Goal: Task Accomplishment & Management: Manage account settings

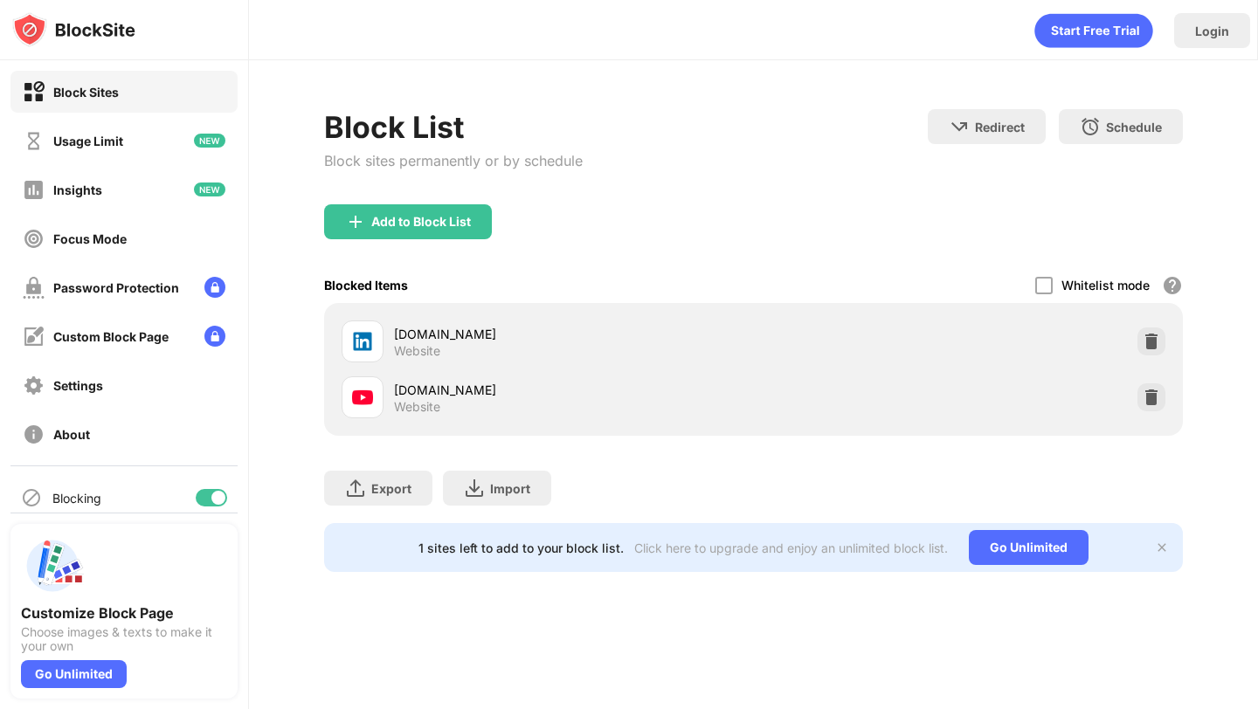
click at [218, 489] on div at bounding box center [211, 497] width 31 height 17
click at [217, 494] on div at bounding box center [218, 498] width 14 height 14
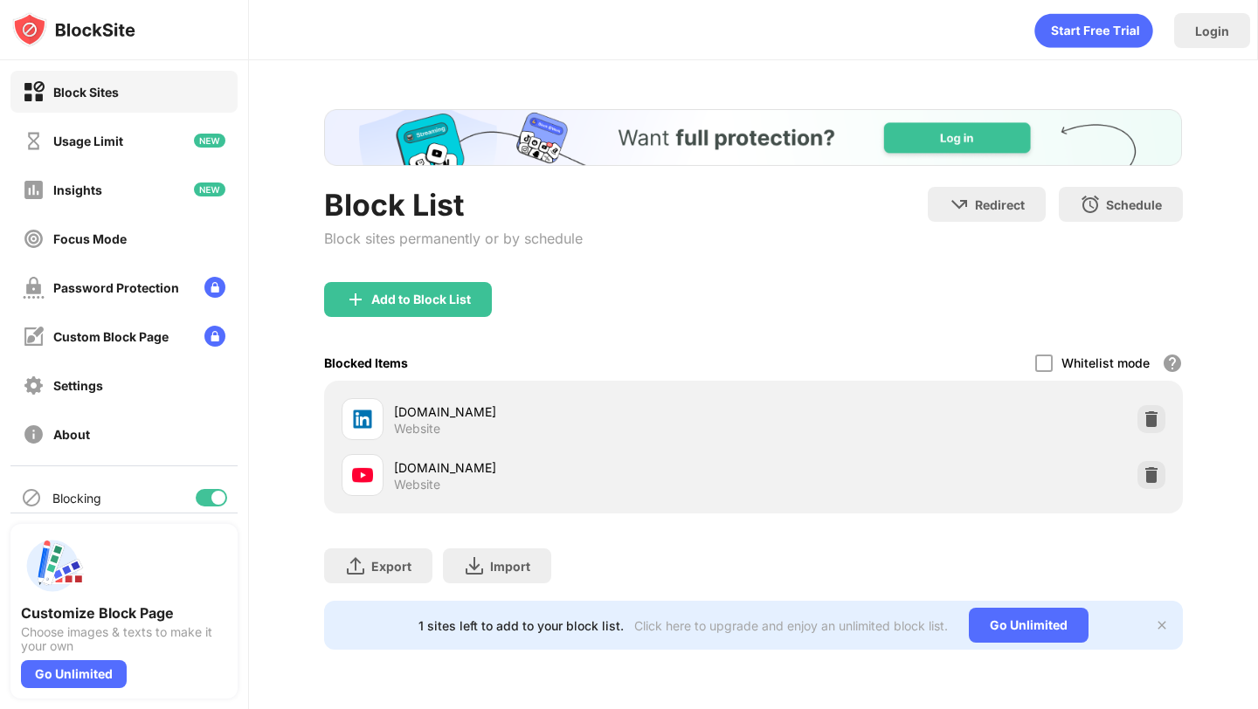
click at [221, 492] on div at bounding box center [218, 498] width 14 height 14
click at [209, 488] on div "Blocking" at bounding box center [123, 498] width 227 height 42
click at [209, 494] on div at bounding box center [204, 498] width 14 height 14
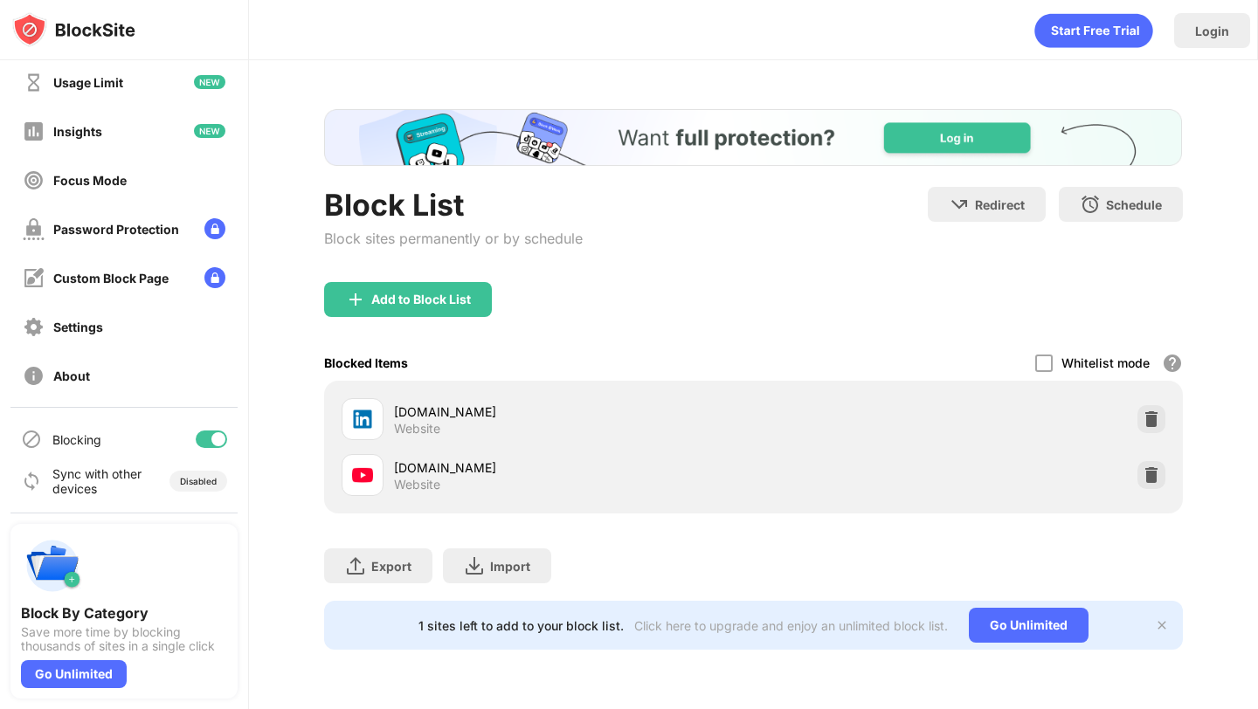
click at [213, 431] on div at bounding box center [211, 439] width 31 height 17
